Goal: Task Accomplishment & Management: Manage account settings

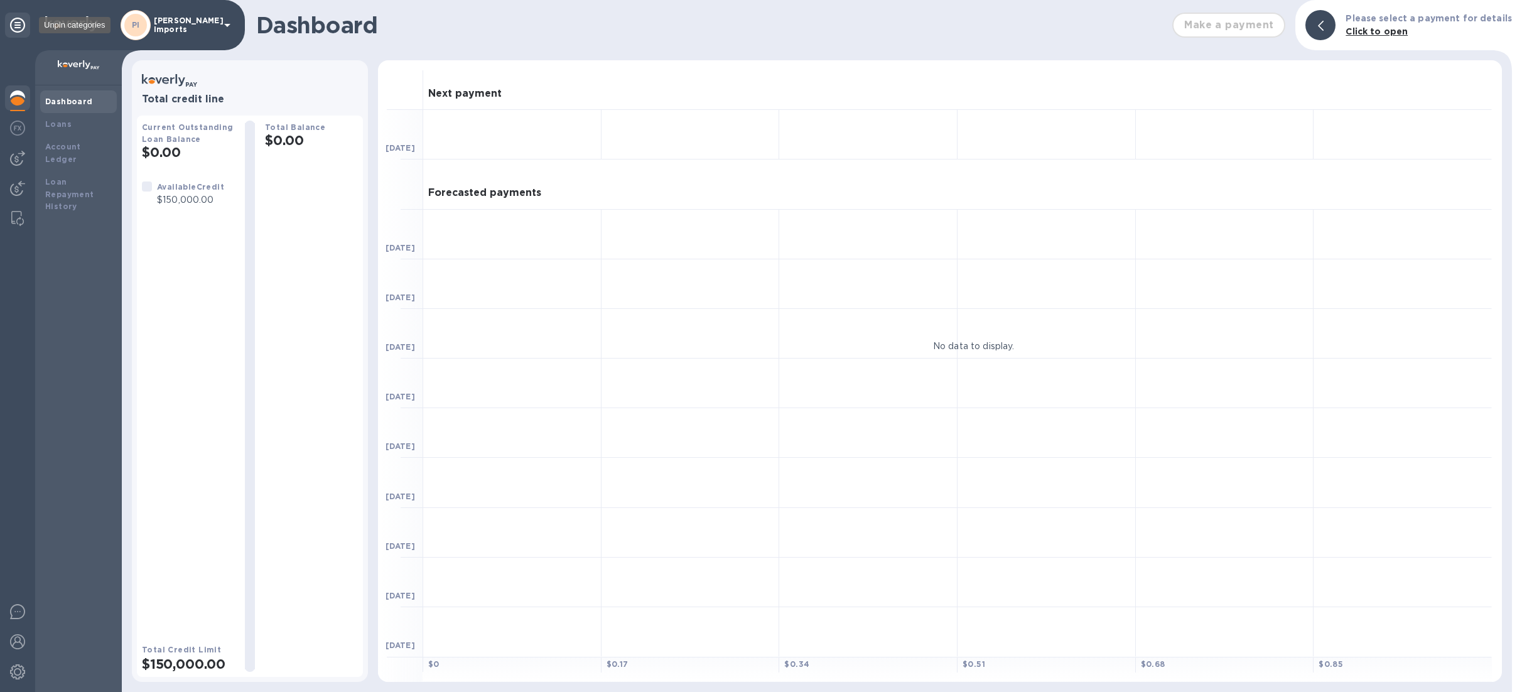
click at [21, 23] on icon at bounding box center [17, 25] width 15 height 15
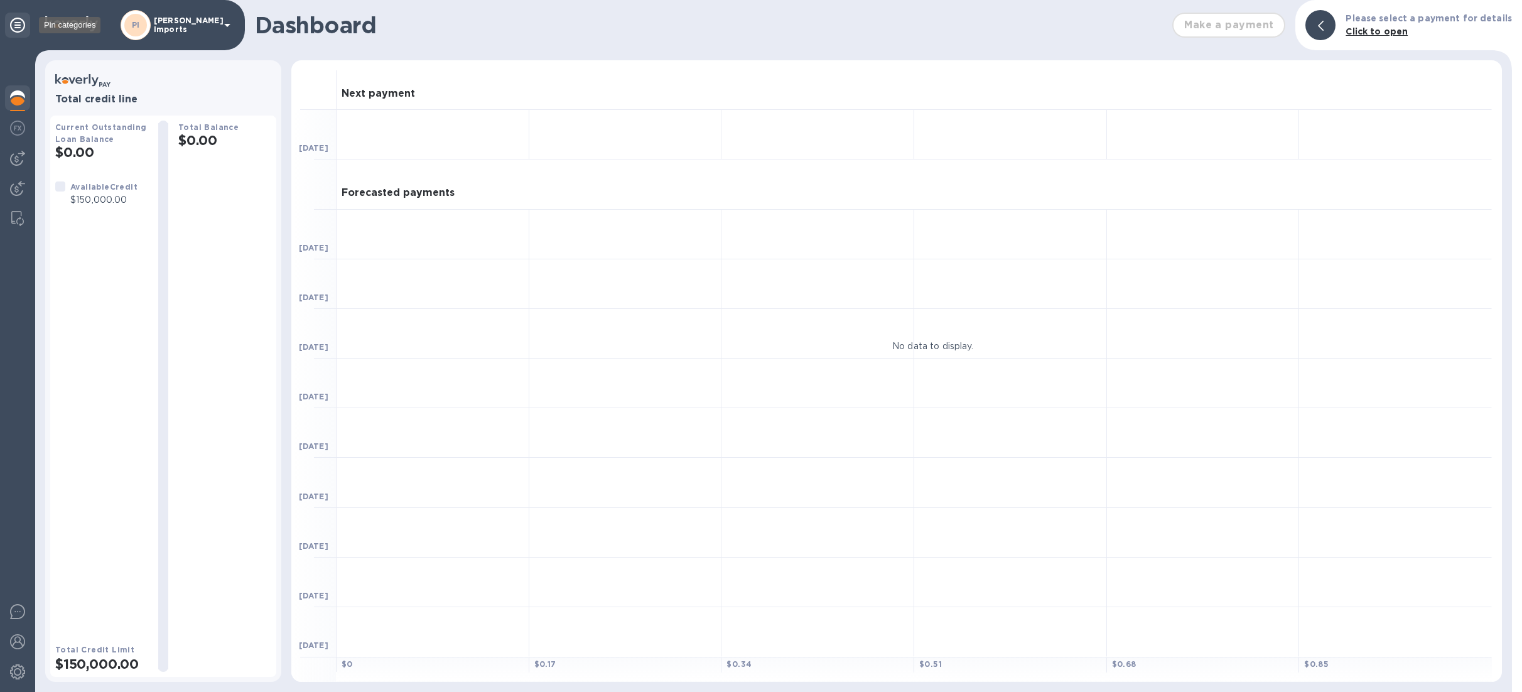
click at [13, 23] on icon at bounding box center [17, 25] width 15 height 15
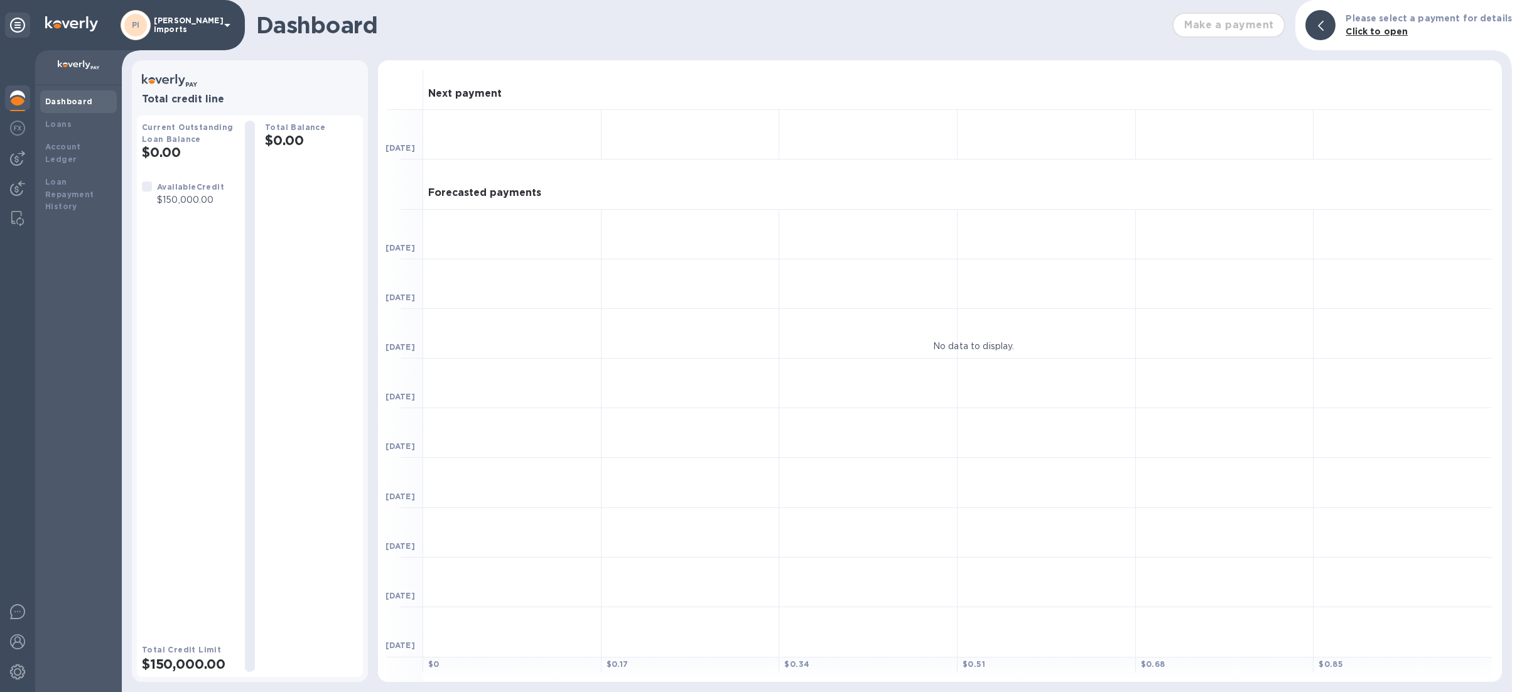
click at [214, 21] on p "[PERSON_NAME] Imports" at bounding box center [185, 25] width 63 height 18
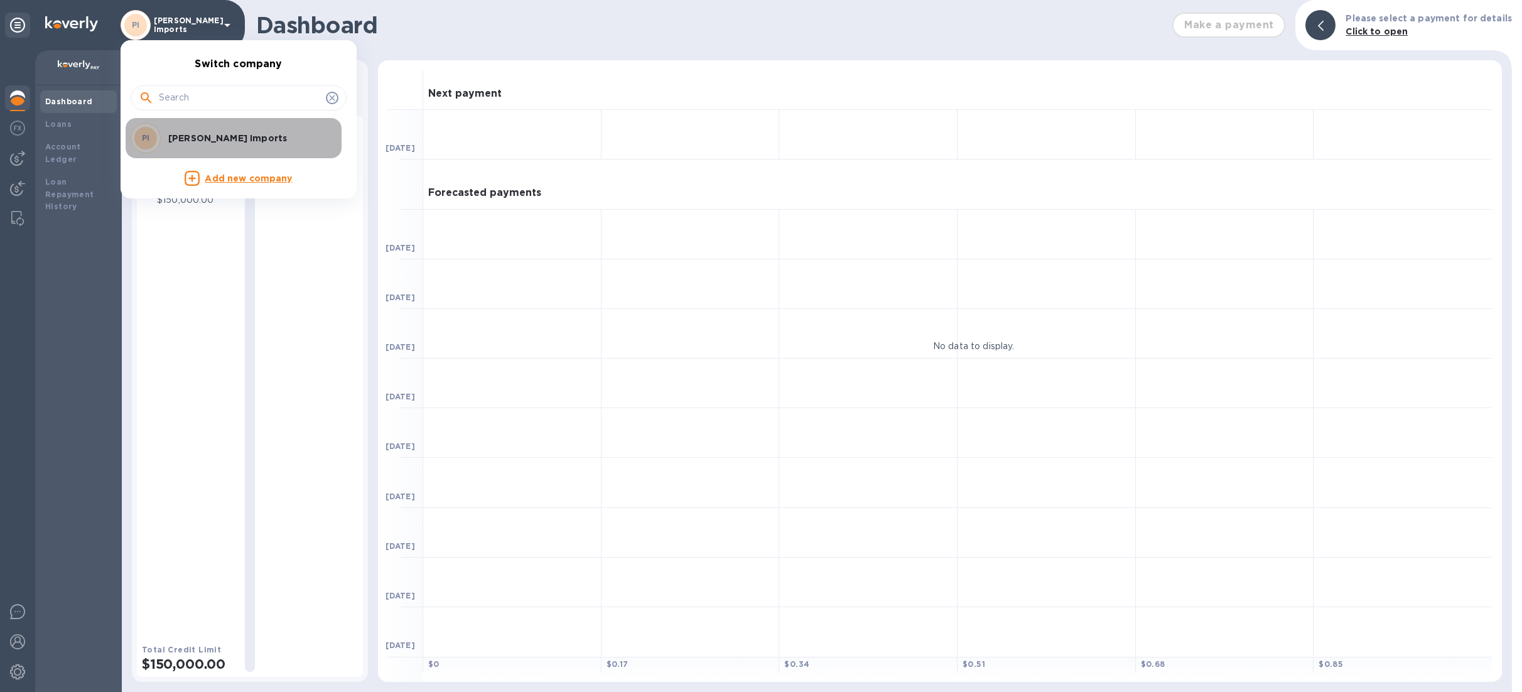
click at [207, 132] on p "[PERSON_NAME] Imports" at bounding box center [247, 138] width 158 height 13
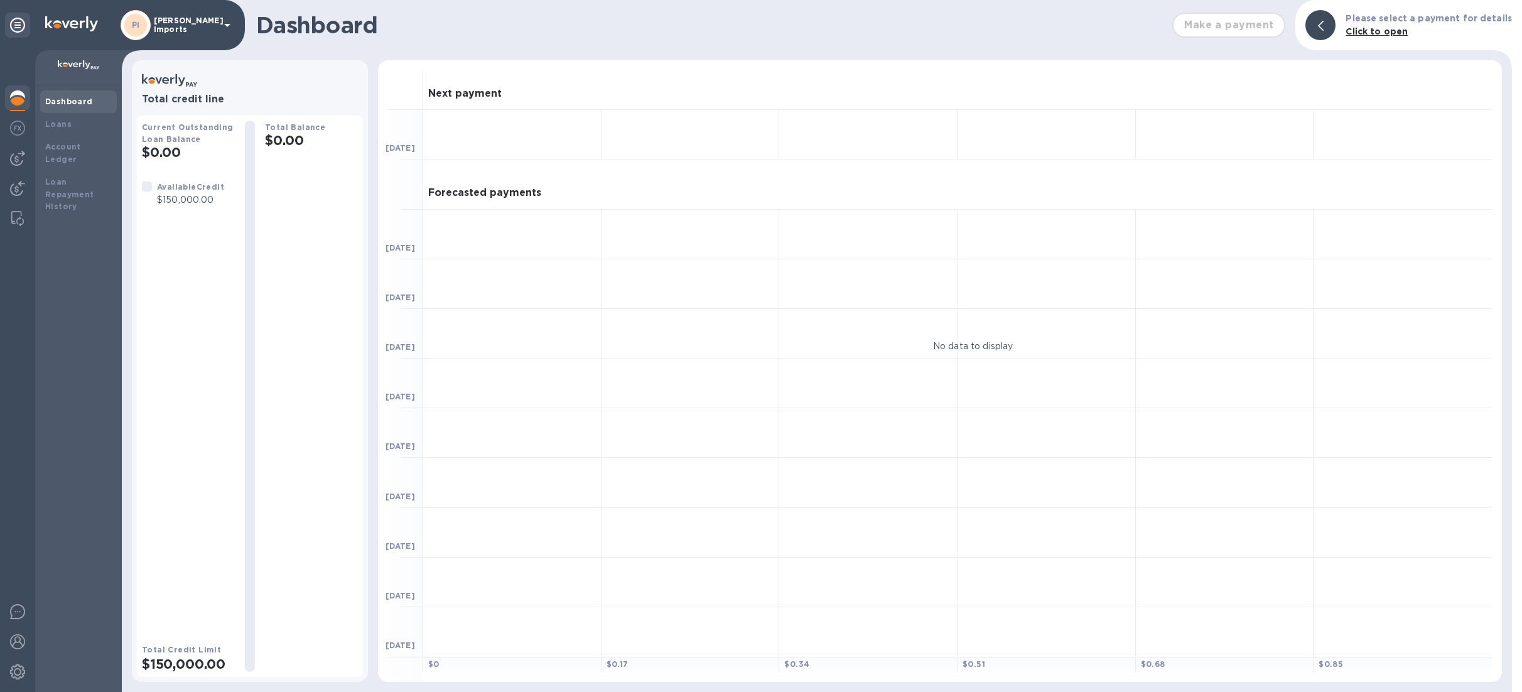
click at [16, 89] on div at bounding box center [17, 99] width 25 height 28
click at [16, 666] on img at bounding box center [17, 671] width 15 height 15
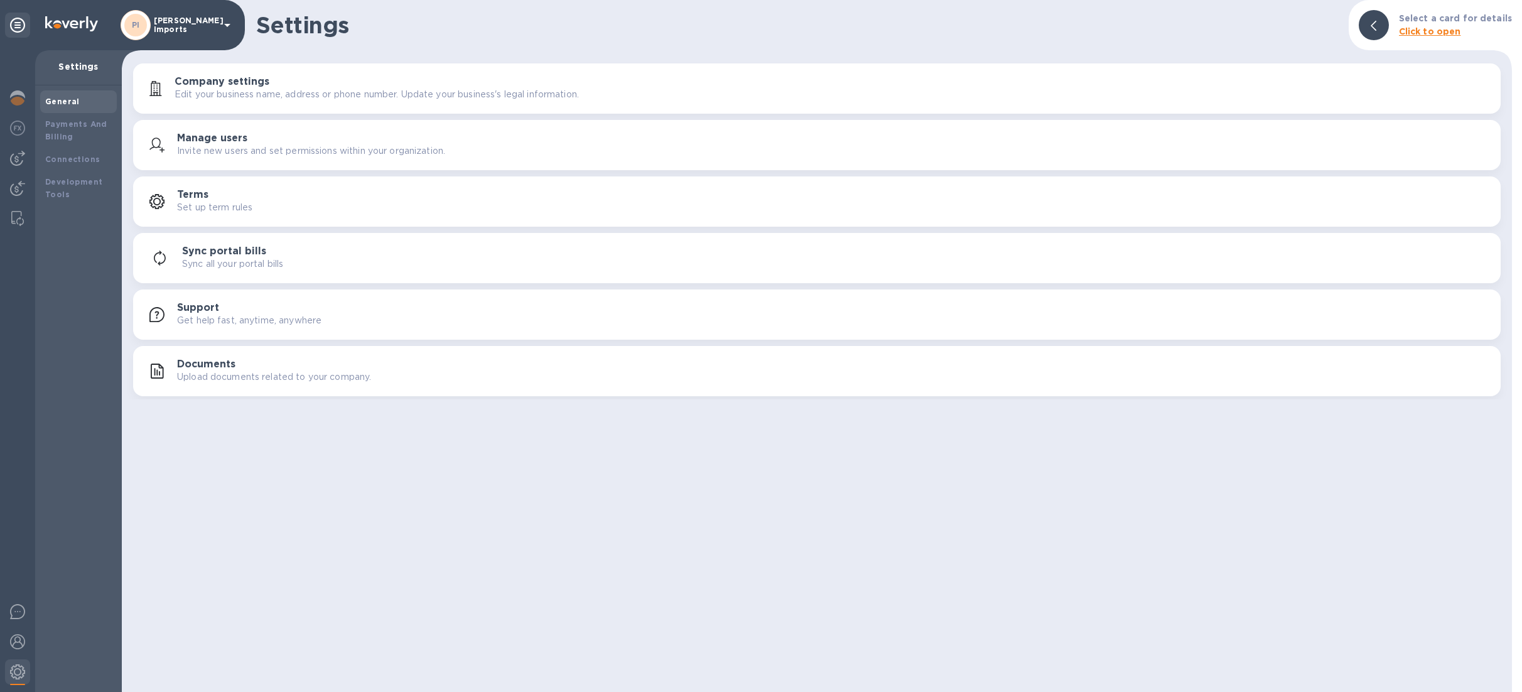
click at [350, 92] on p "Edit your business name, address or phone number. Update your business's legal …" at bounding box center [377, 94] width 404 height 13
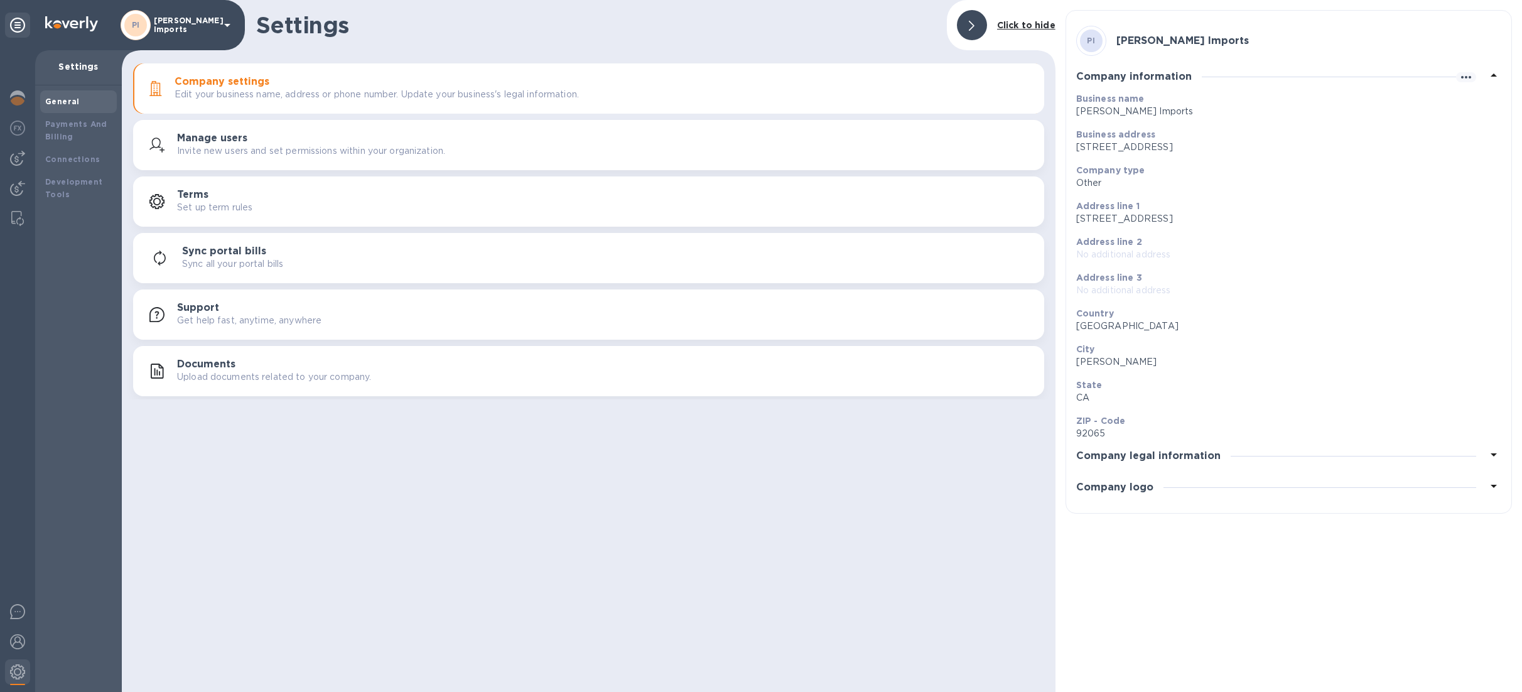
click at [1495, 486] on icon at bounding box center [1493, 485] width 15 height 15
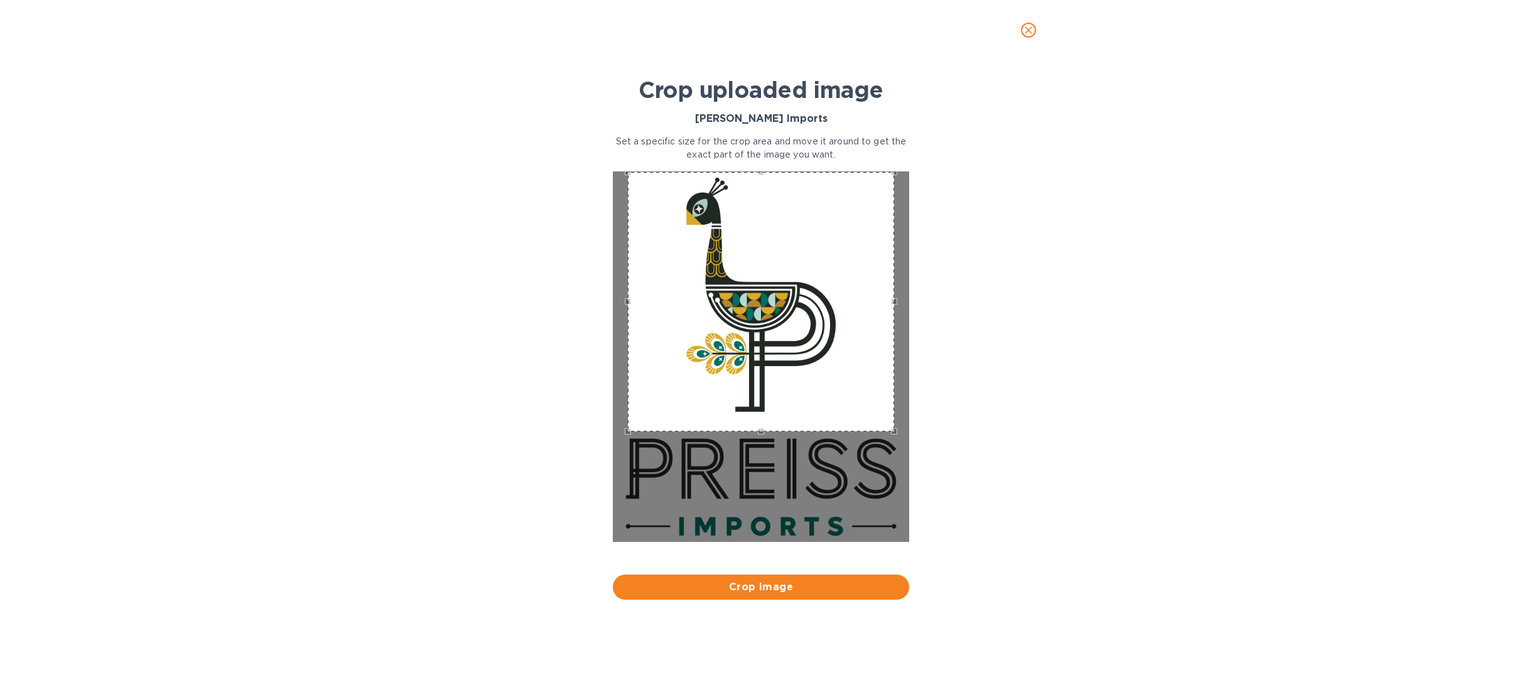
click at [731, 169] on div at bounding box center [761, 357] width 306 height 383
click at [612, 298] on div "Use the up and down arrow keys to move the west drag handle to change the crop …" at bounding box center [612, 298] width 0 height 0
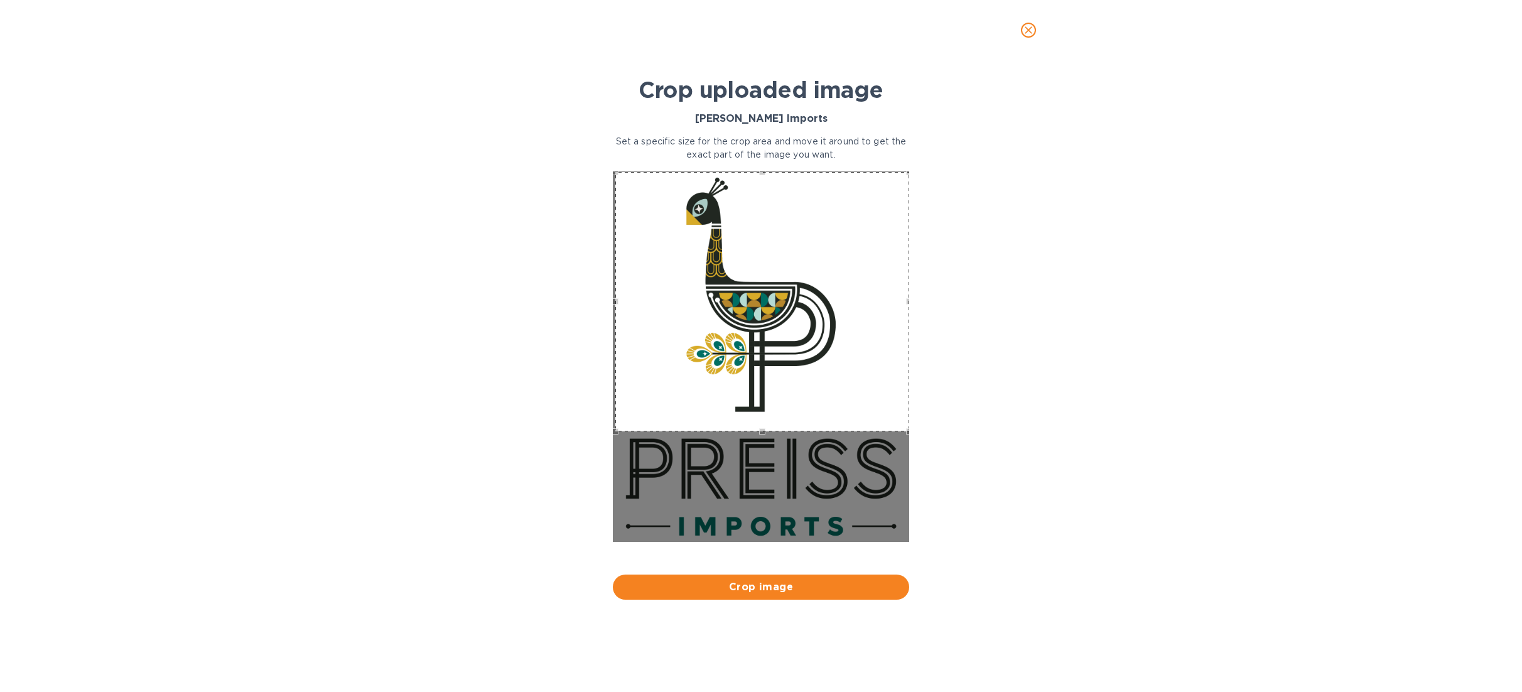
click at [912, 303] on div at bounding box center [761, 357] width 306 height 383
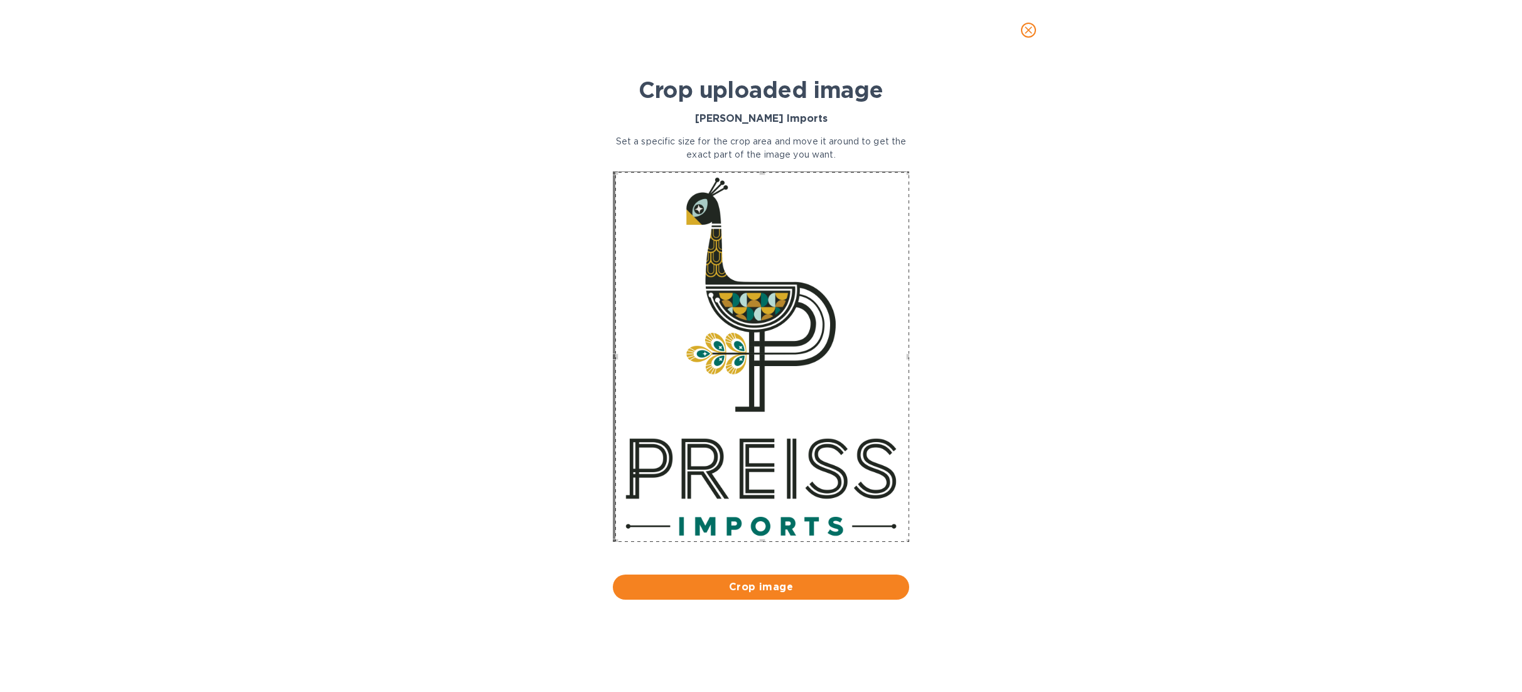
click at [762, 545] on div at bounding box center [761, 357] width 306 height 383
click at [788, 588] on span "Crop image" at bounding box center [761, 586] width 276 height 15
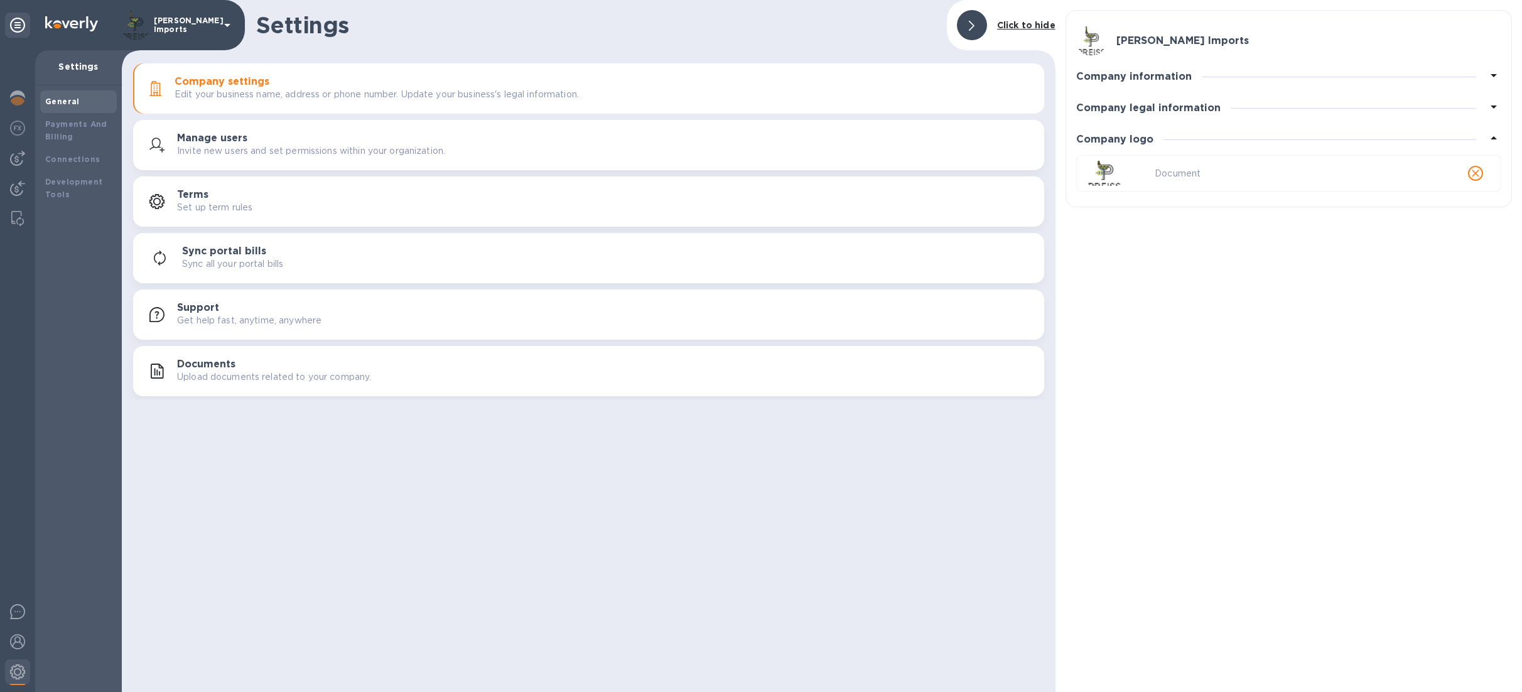
click at [1161, 176] on p "Document" at bounding box center [1287, 173] width 267 height 13
click at [1141, 175] on div at bounding box center [1118, 173] width 68 height 30
click at [1126, 171] on div at bounding box center [1118, 173] width 68 height 30
click at [1155, 302] on div "Preiss Imports Company information Business name Preiss Imports Business addres…" at bounding box center [1288, 346] width 466 height 692
click at [1088, 40] on img at bounding box center [1091, 41] width 30 height 30
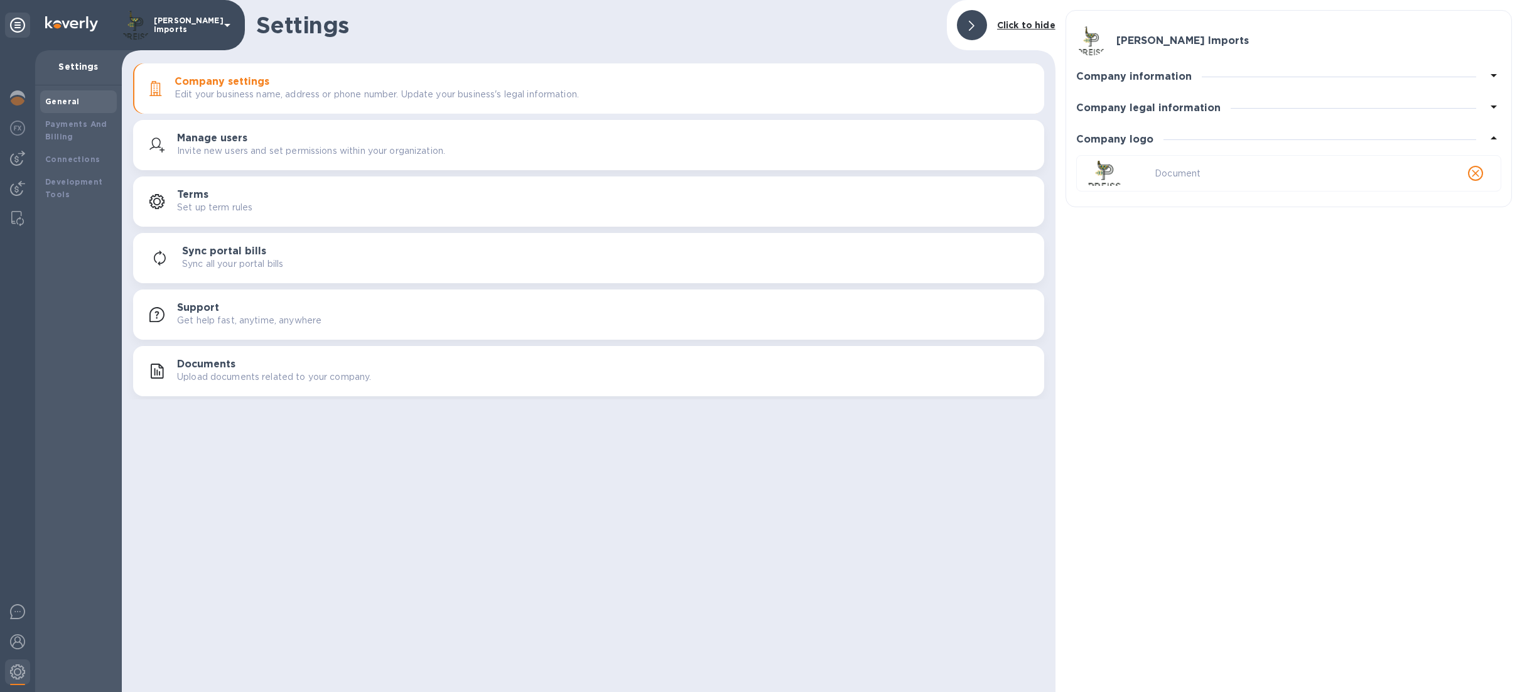
click at [1138, 43] on h3 "[PERSON_NAME] Imports" at bounding box center [1182, 41] width 132 height 12
click at [1004, 19] on p "Click to hide" at bounding box center [1026, 25] width 58 height 13
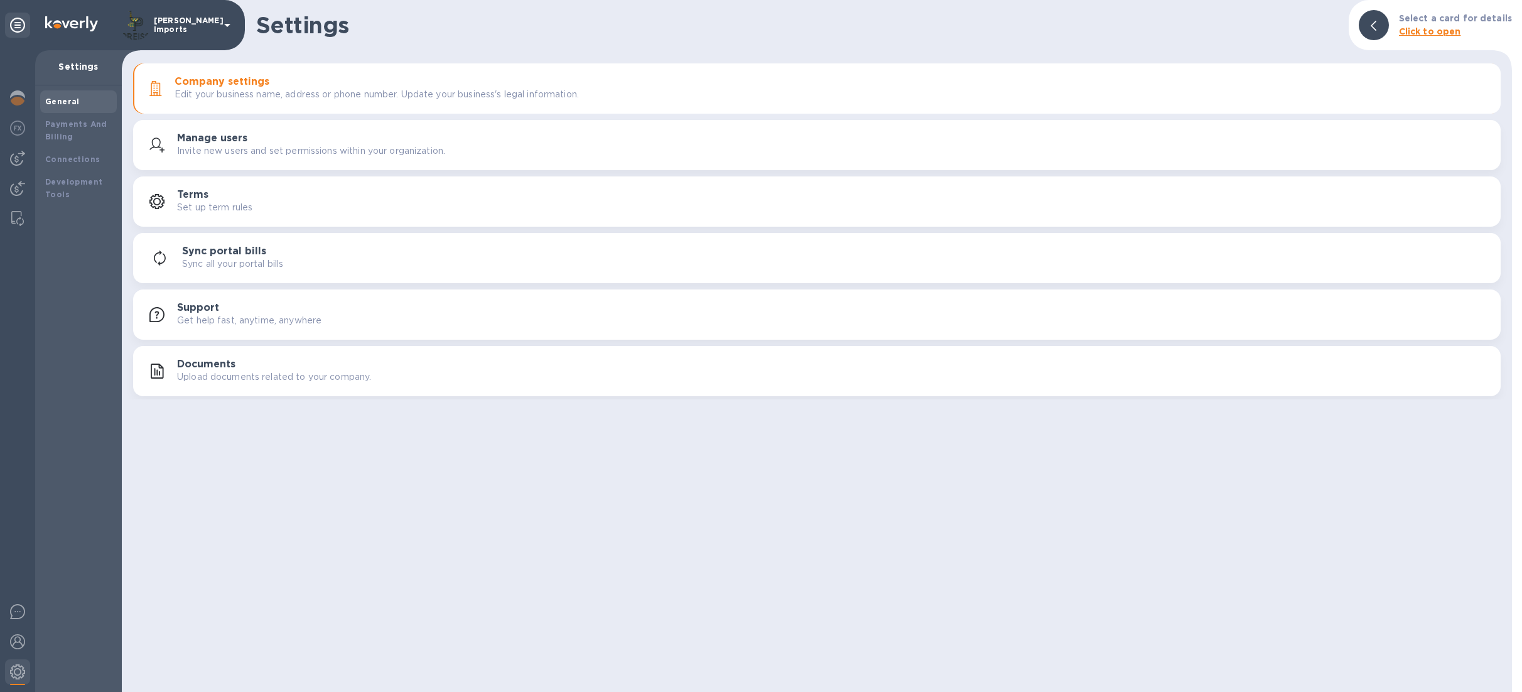
click at [294, 92] on p "Edit your business name, address or phone number. Update your business's legal …" at bounding box center [377, 94] width 404 height 13
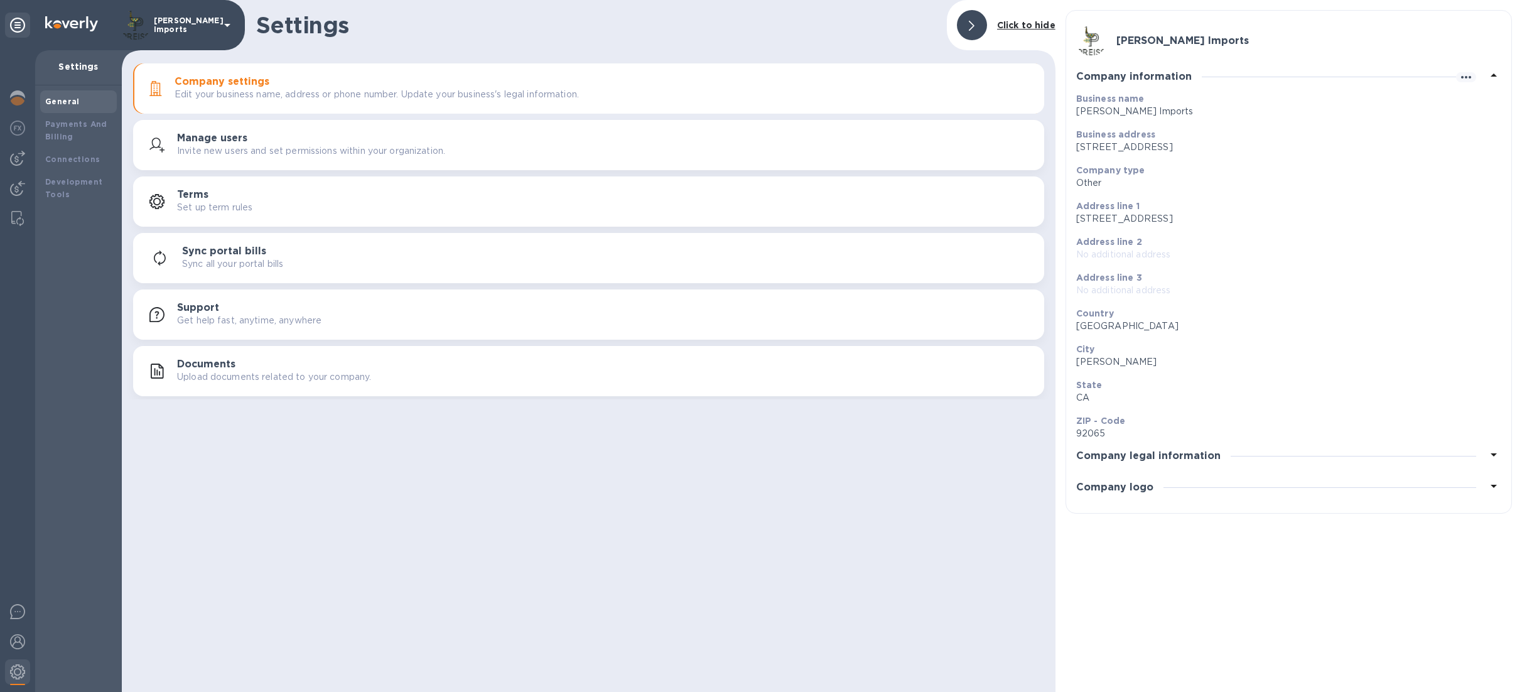
click at [1090, 30] on img at bounding box center [1091, 41] width 30 height 30
click at [234, 100] on div "Company settings Edit your business name, address or phone number. Update your …" at bounding box center [589, 88] width 896 height 30
click at [1227, 215] on p "432 Maple Street, Unit 4" at bounding box center [1283, 218] width 415 height 13
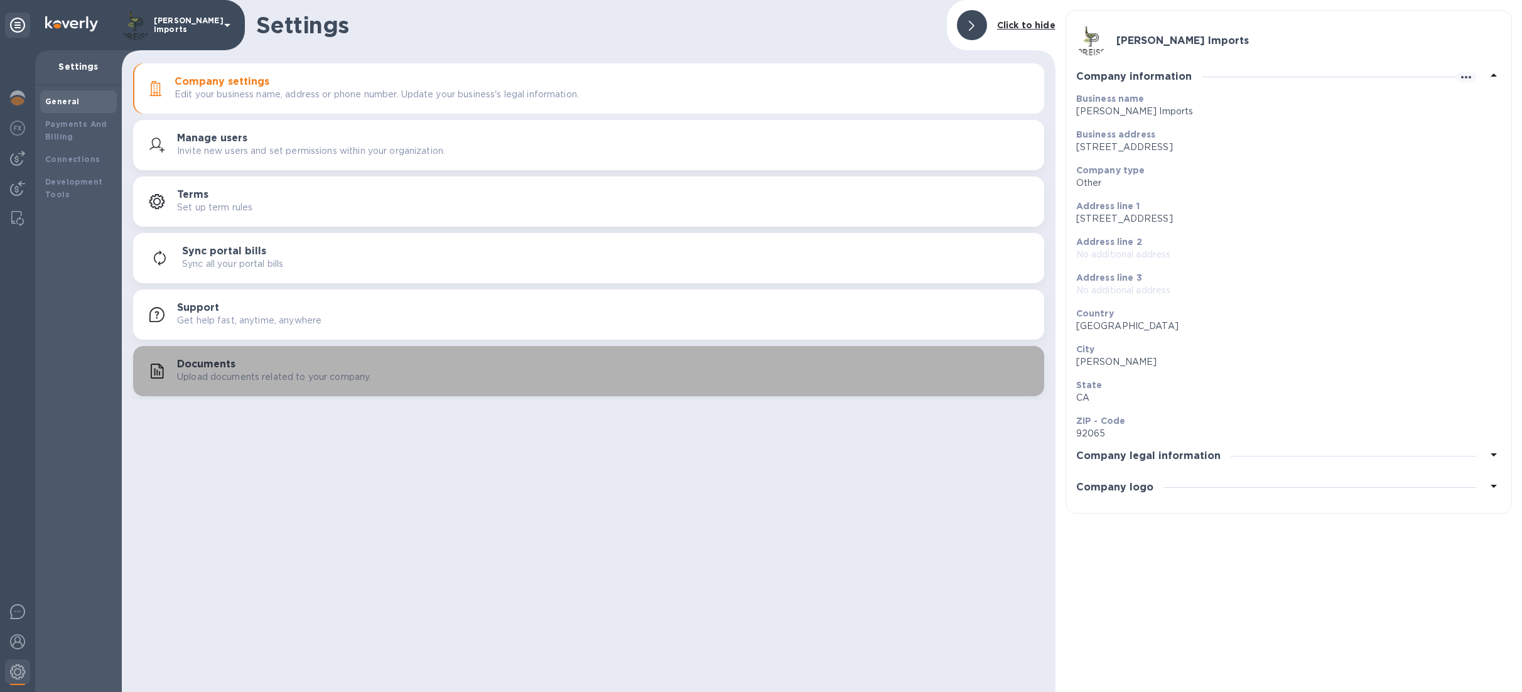
click at [325, 362] on div "Documents Upload documents related to your company." at bounding box center [605, 370] width 857 height 25
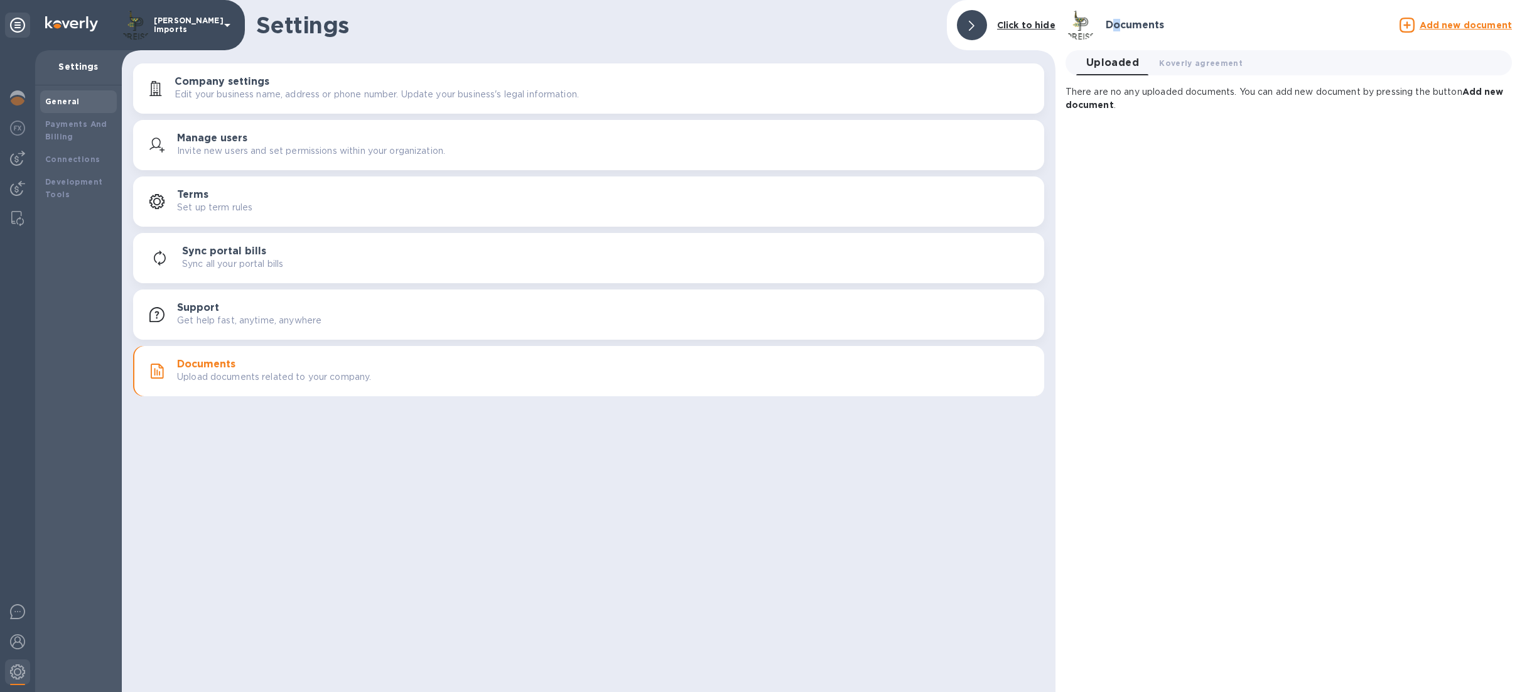
click at [1116, 30] on h3 "Documents" at bounding box center [1134, 25] width 58 height 12
click at [1079, 31] on img at bounding box center [1080, 25] width 30 height 30
click at [1031, 25] on b "Click to hide" at bounding box center [1026, 25] width 58 height 10
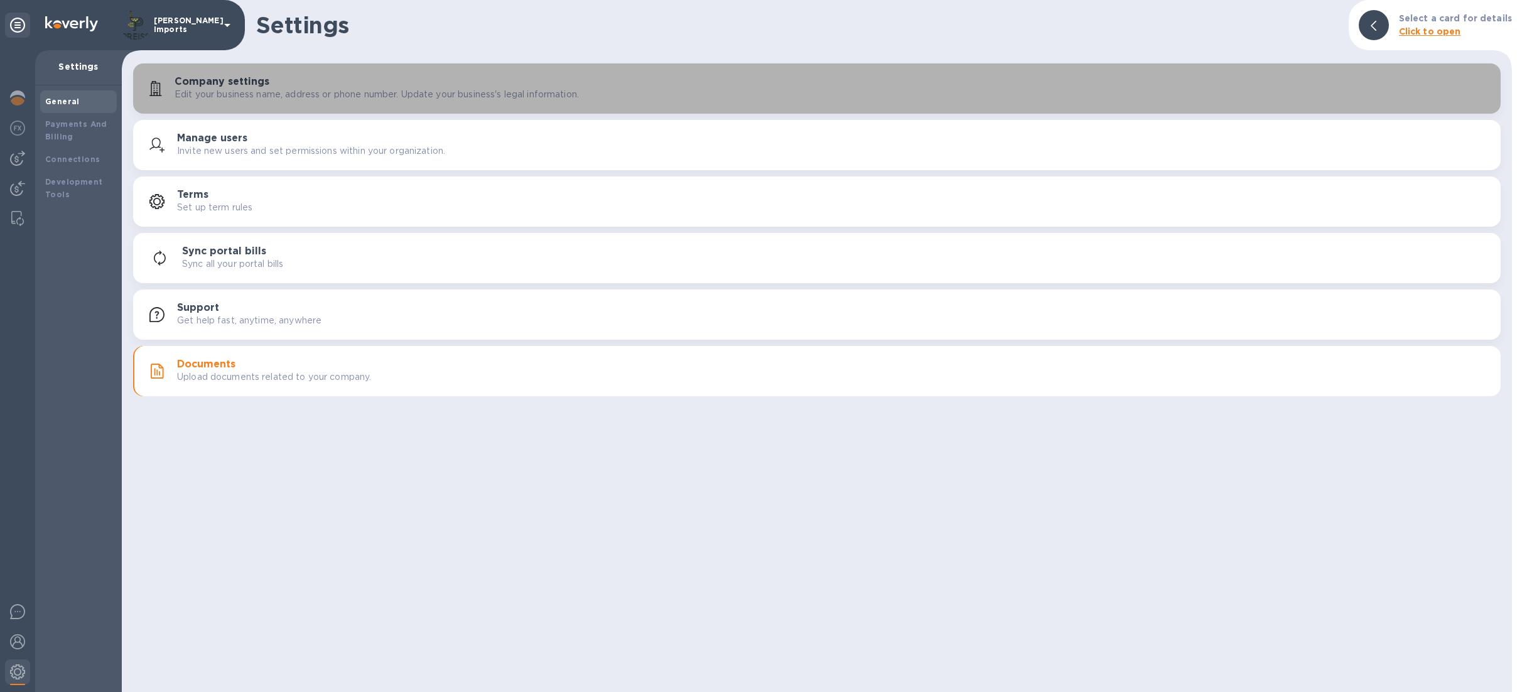
click at [408, 94] on p "Edit your business name, address or phone number. Update your business's legal …" at bounding box center [377, 94] width 404 height 13
